Goal: Download file/media

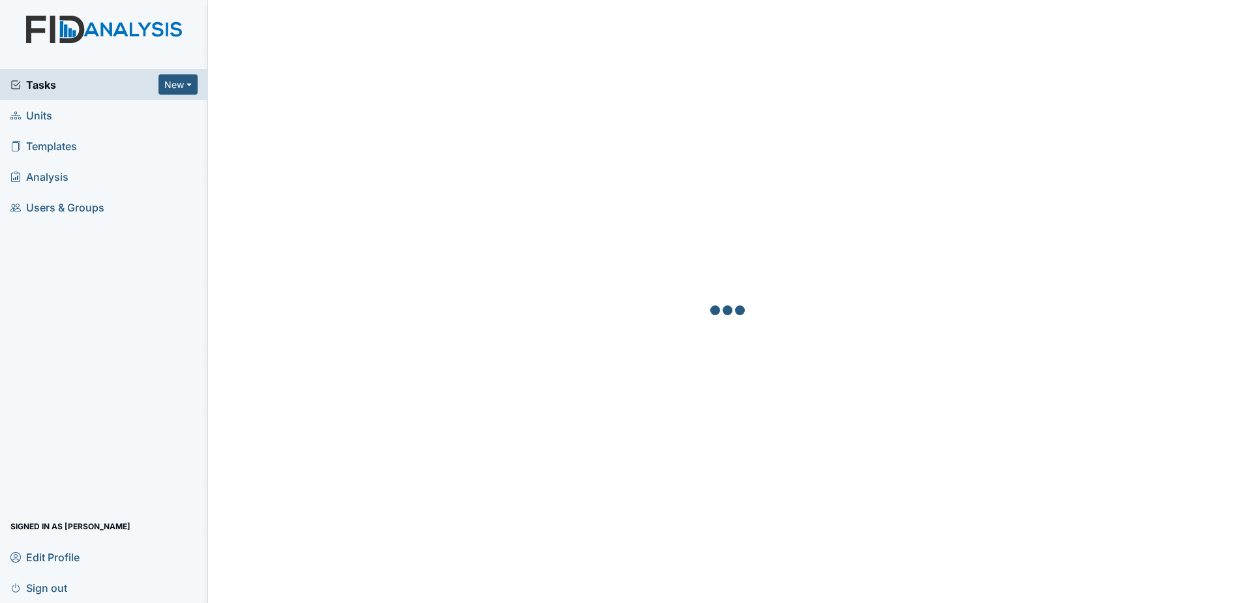
click at [56, 117] on link "Units" at bounding box center [104, 115] width 208 height 31
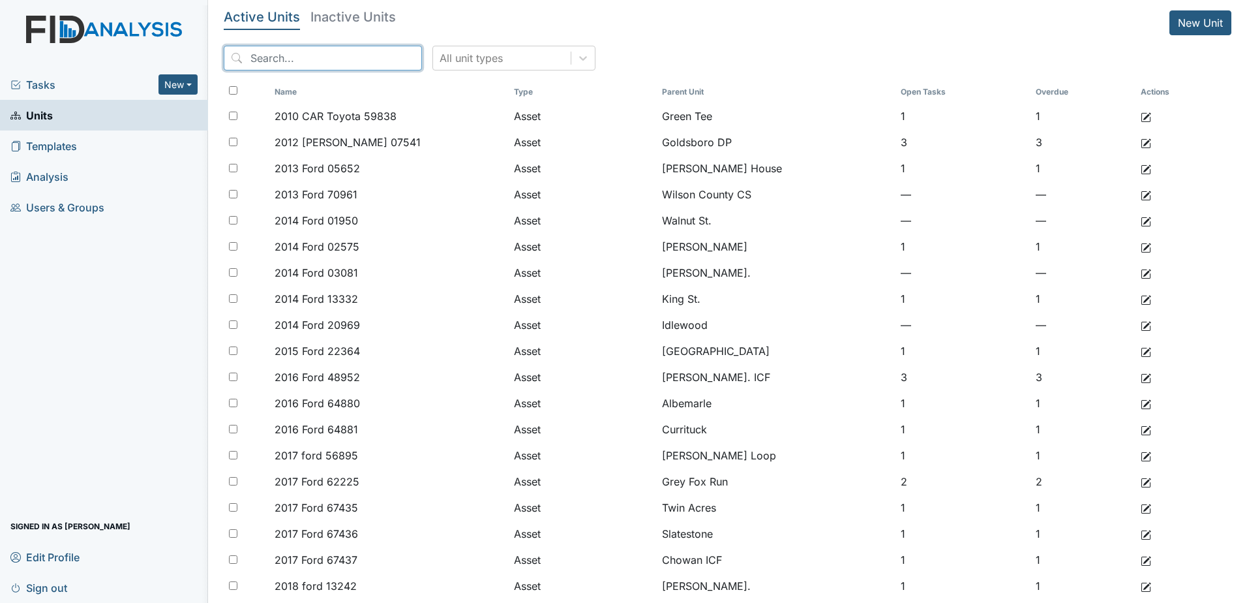
click at [322, 48] on input "search" at bounding box center [323, 58] width 198 height 25
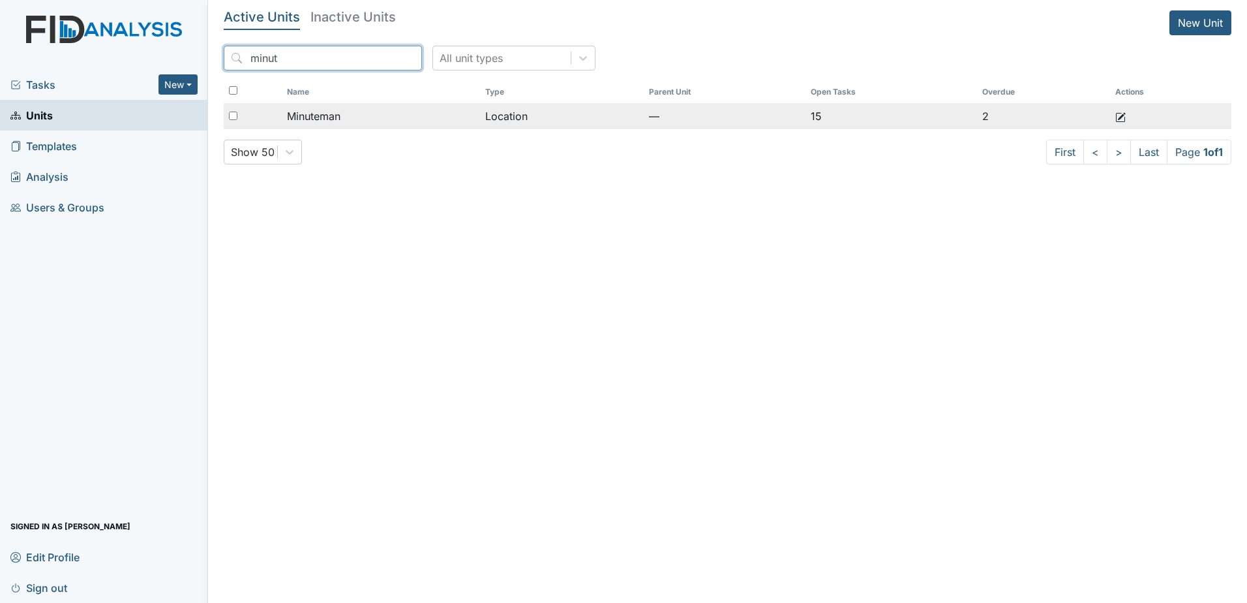
type input "minut"
click at [322, 107] on td "Minuteman" at bounding box center [381, 116] width 198 height 26
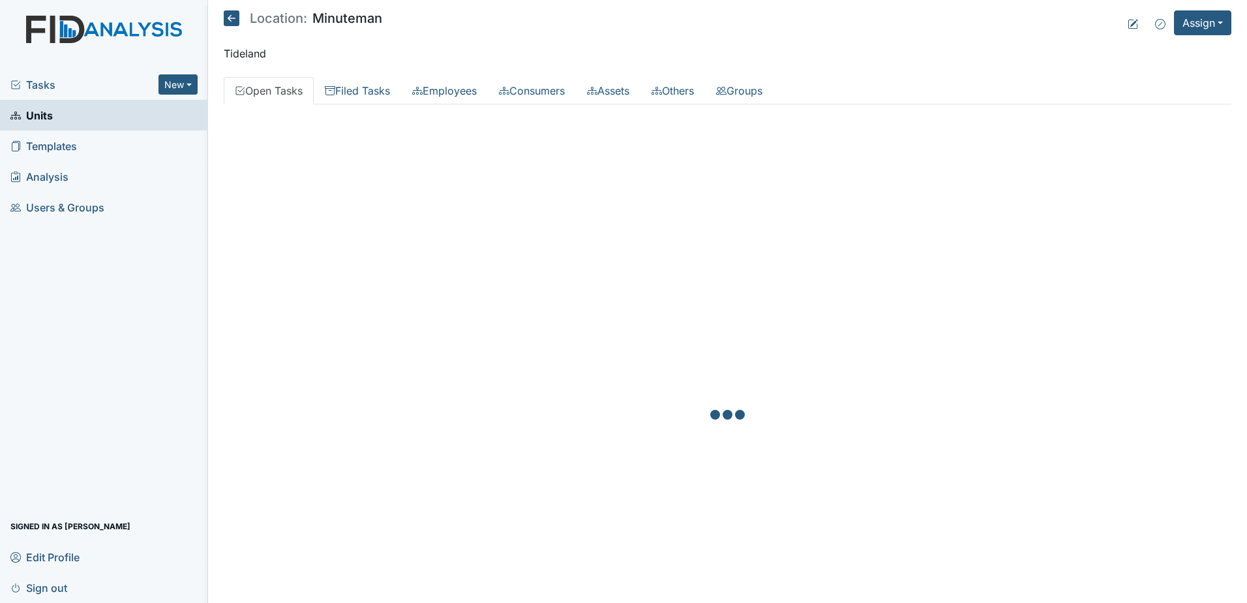
click at [364, 104] on div "Add Employee Name Description Open Tasks Overdue Actions Adams, Tytianna — — Ba…" at bounding box center [728, 415] width 1008 height 623
click at [366, 98] on link "Filed Tasks" at bounding box center [357, 90] width 87 height 27
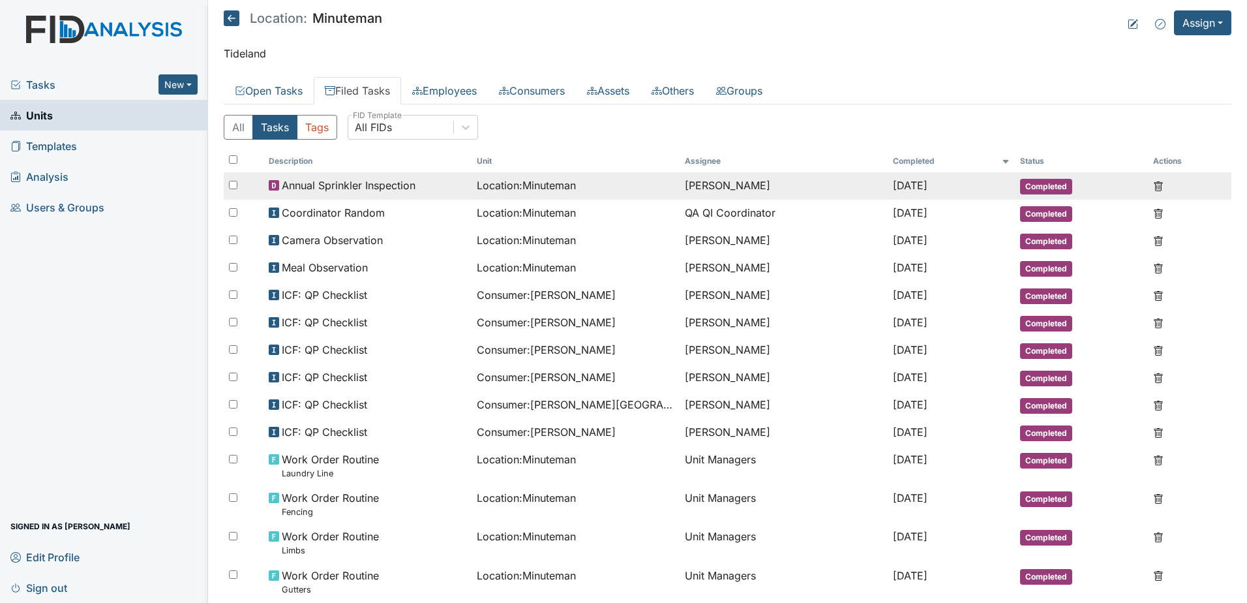
click at [472, 190] on td "Location : Minuteman" at bounding box center [576, 185] width 208 height 27
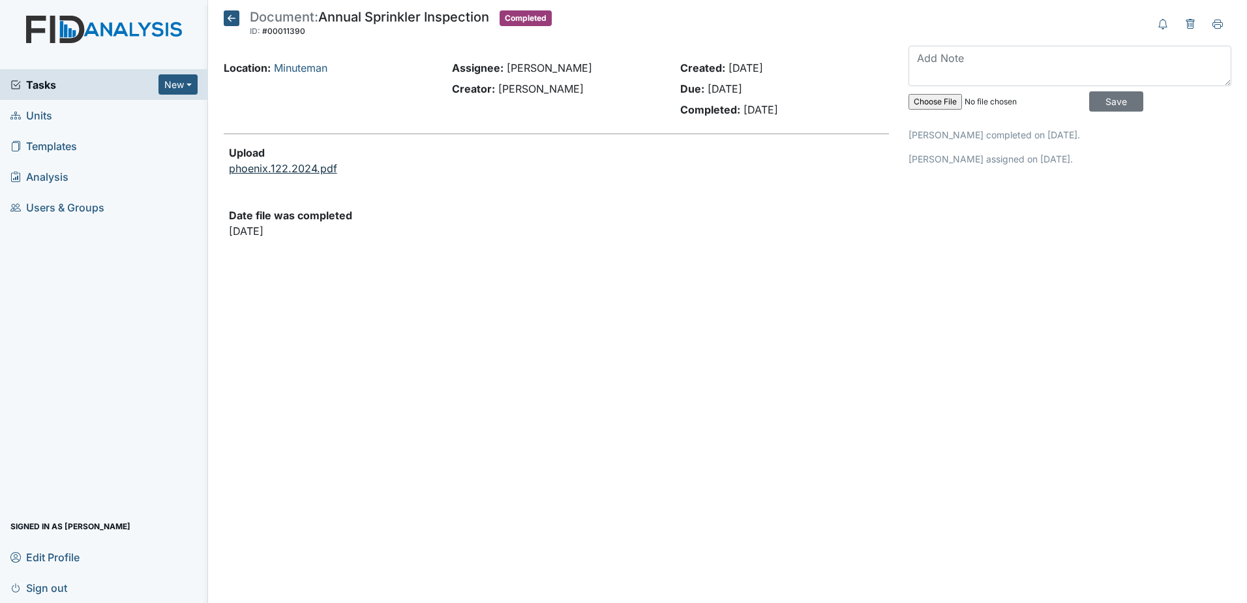
click at [318, 171] on link "phoenix.122.2024.pdf" at bounding box center [283, 168] width 108 height 13
